Goal: Task Accomplishment & Management: Complete application form

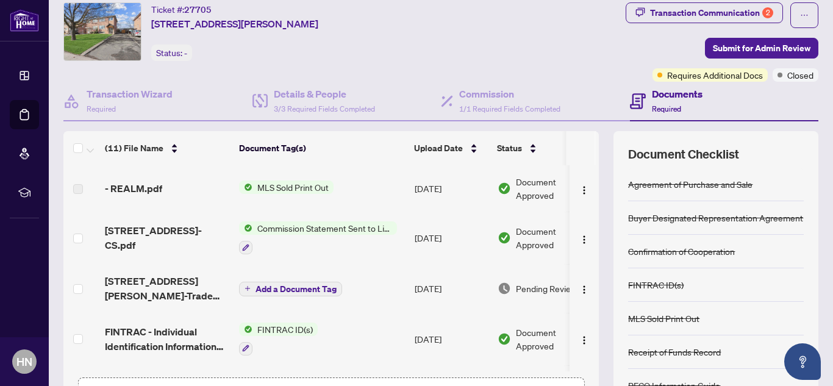
scroll to position [124, 0]
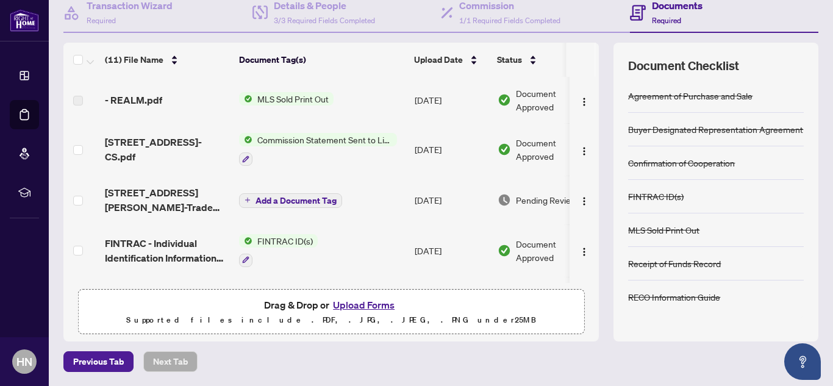
click at [368, 307] on button "Upload Forms" at bounding box center [363, 305] width 69 height 16
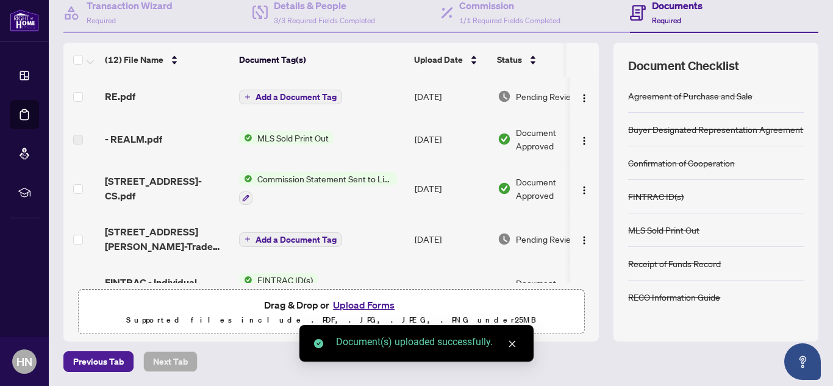
click at [352, 339] on div "Document(s) uploaded successfully." at bounding box center [427, 342] width 183 height 15
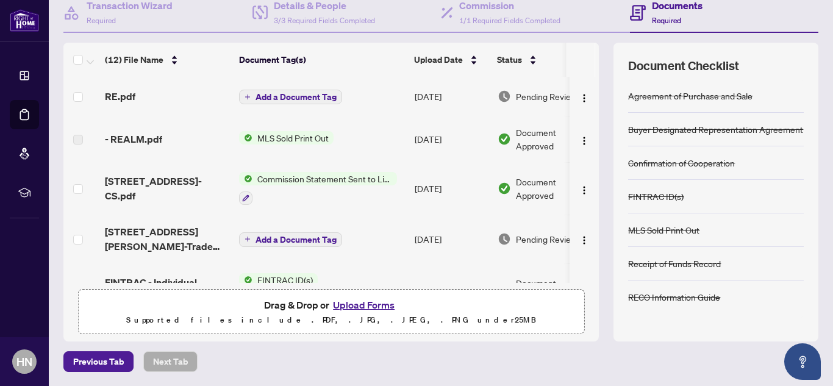
click at [352, 339] on div "(12) File Name Document Tag(s) Upload Date Status RE.pdf Add a Document Tag [DA…" at bounding box center [330, 192] width 535 height 299
click at [374, 307] on button "Upload Forms" at bounding box center [363, 305] width 69 height 16
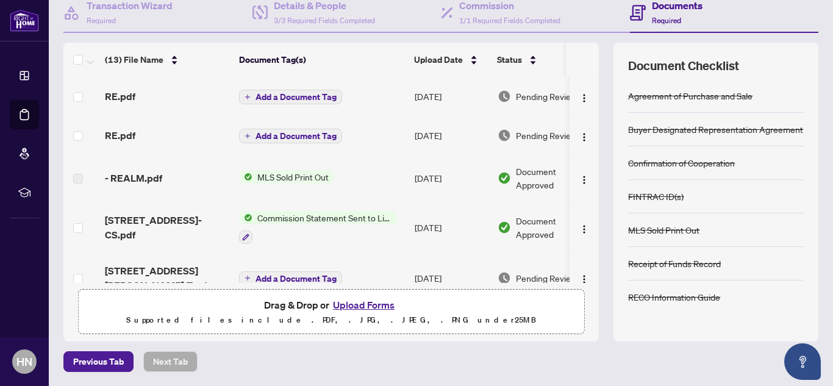
click at [583, 52] on th at bounding box center [580, 60] width 29 height 34
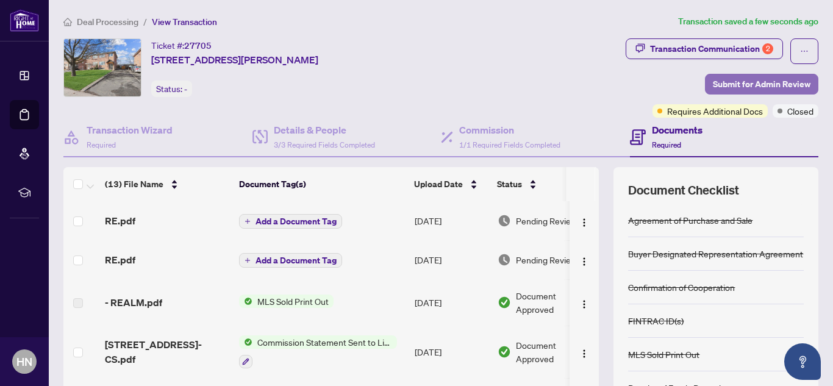
click at [712, 88] on span "Submit for Admin Review" at bounding box center [761, 84] width 98 height 20
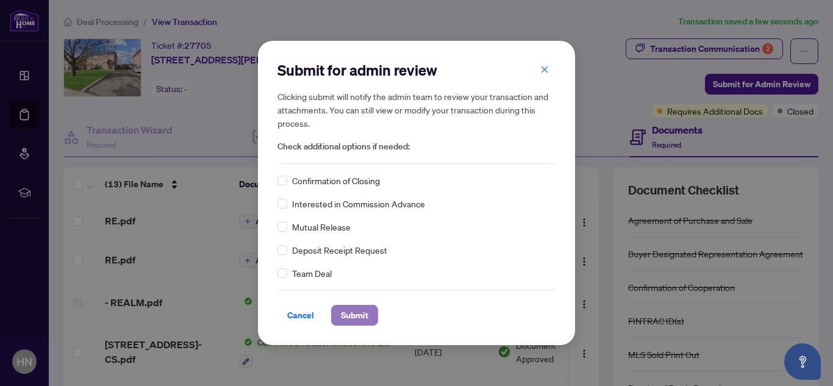
click at [364, 305] on button "Submit" at bounding box center [354, 315] width 47 height 21
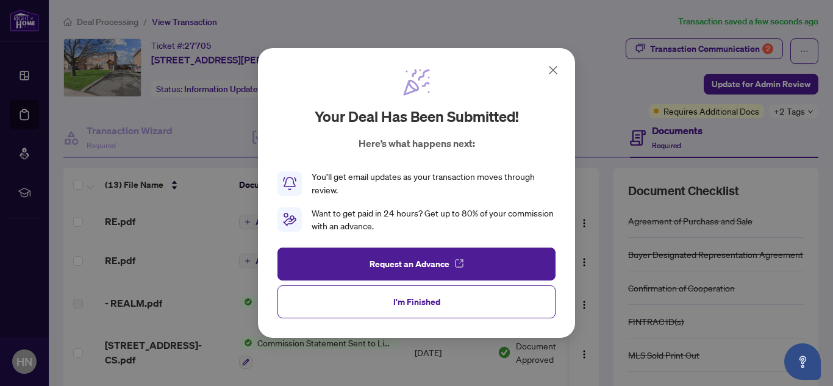
click at [552, 63] on icon at bounding box center [552, 70] width 15 height 15
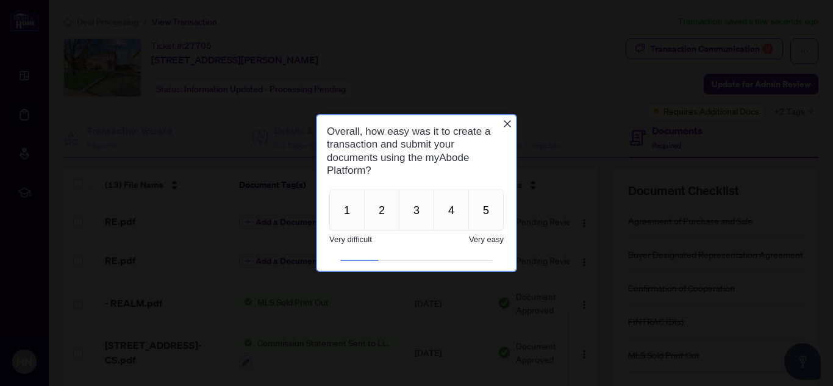
click at [504, 129] on div "Overall, how easy was it to create a transaction and submit your documents usin…" at bounding box center [416, 151] width 179 height 52
click at [504, 122] on icon "Close button" at bounding box center [507, 124] width 10 height 10
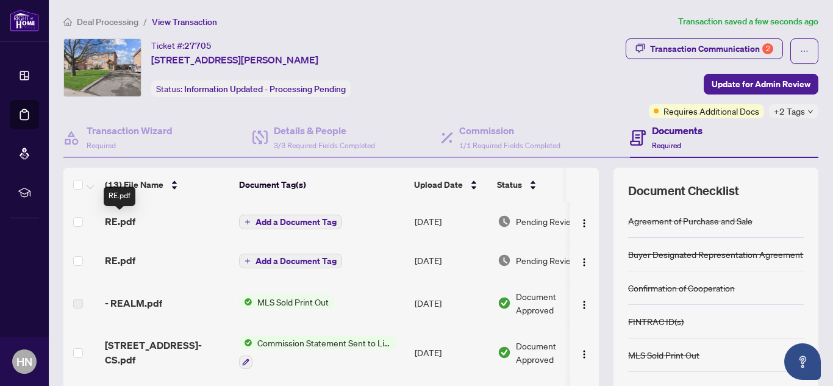
click at [112, 225] on span "RE.pdf" at bounding box center [120, 221] width 30 height 15
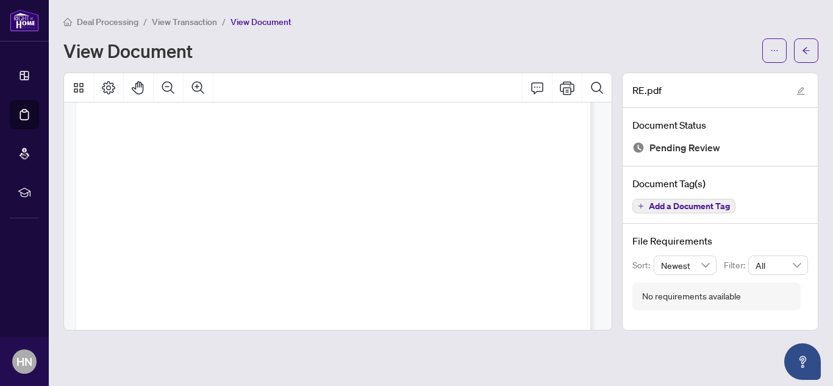
scroll to position [3278, 0]
